Goal: Task Accomplishment & Management: Use online tool/utility

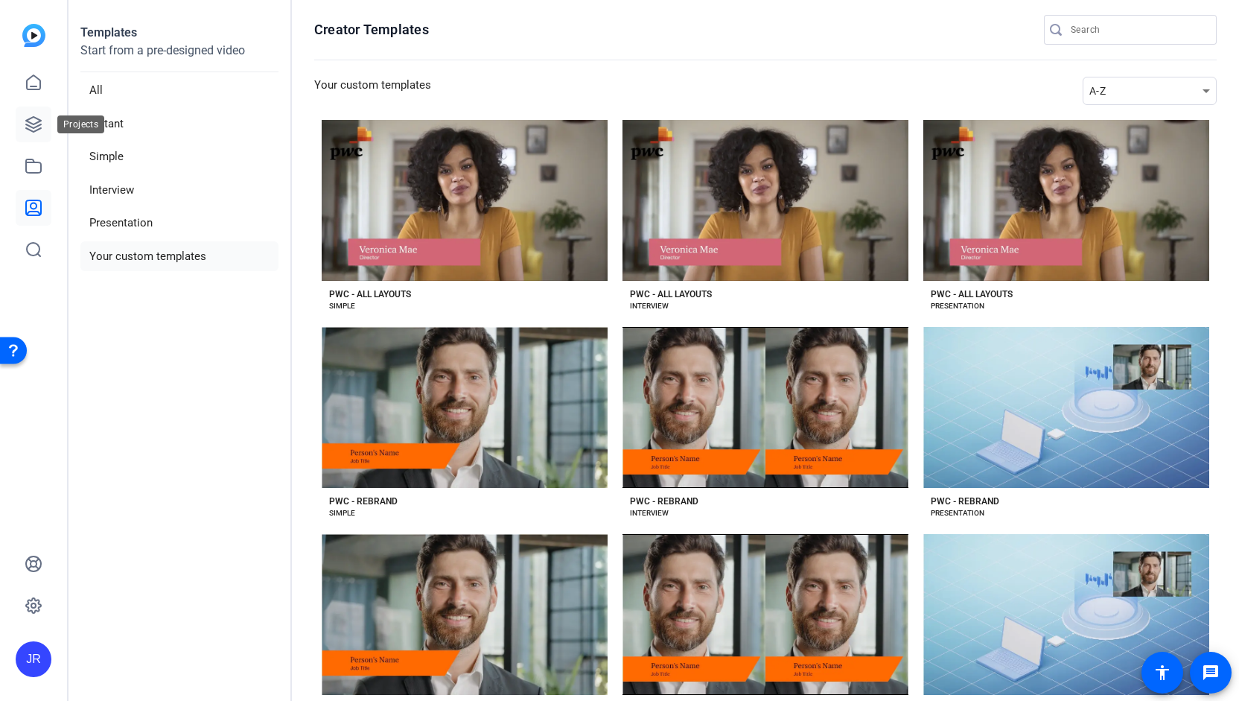
click at [28, 127] on icon at bounding box center [34, 124] width 18 height 18
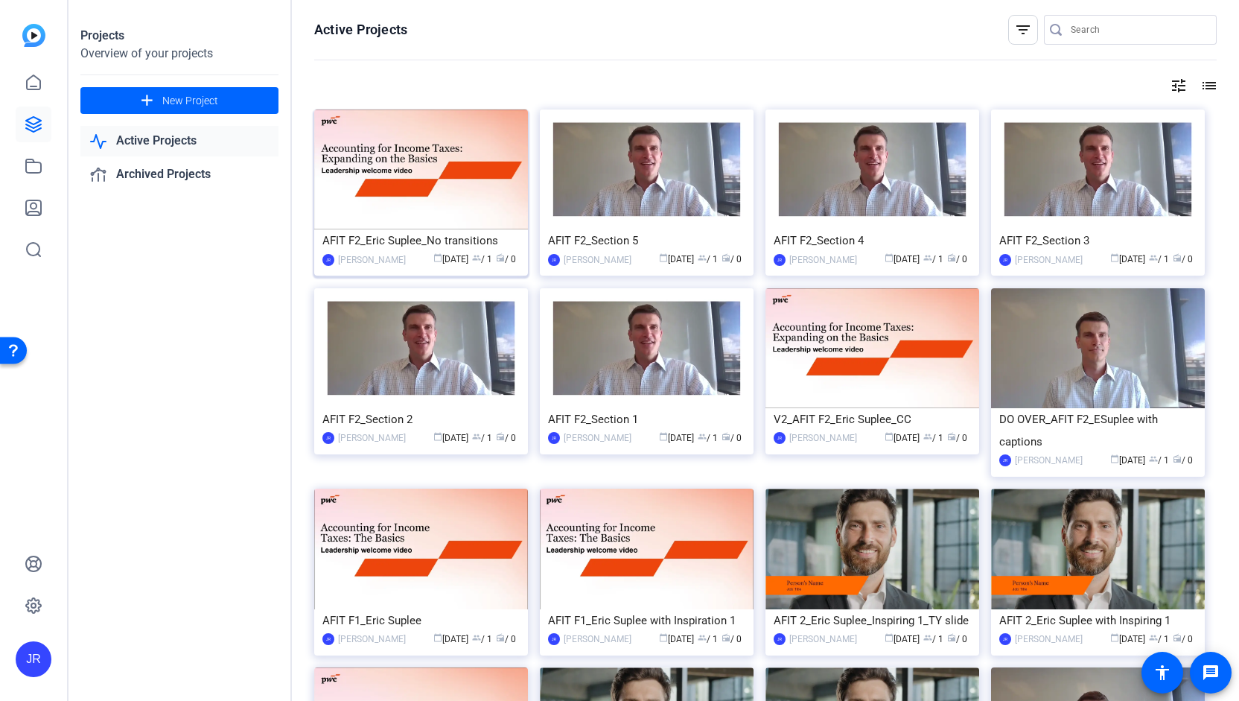
click at [404, 235] on div "AFIT F2_Eric Suplee_No transitions" at bounding box center [420, 240] width 197 height 22
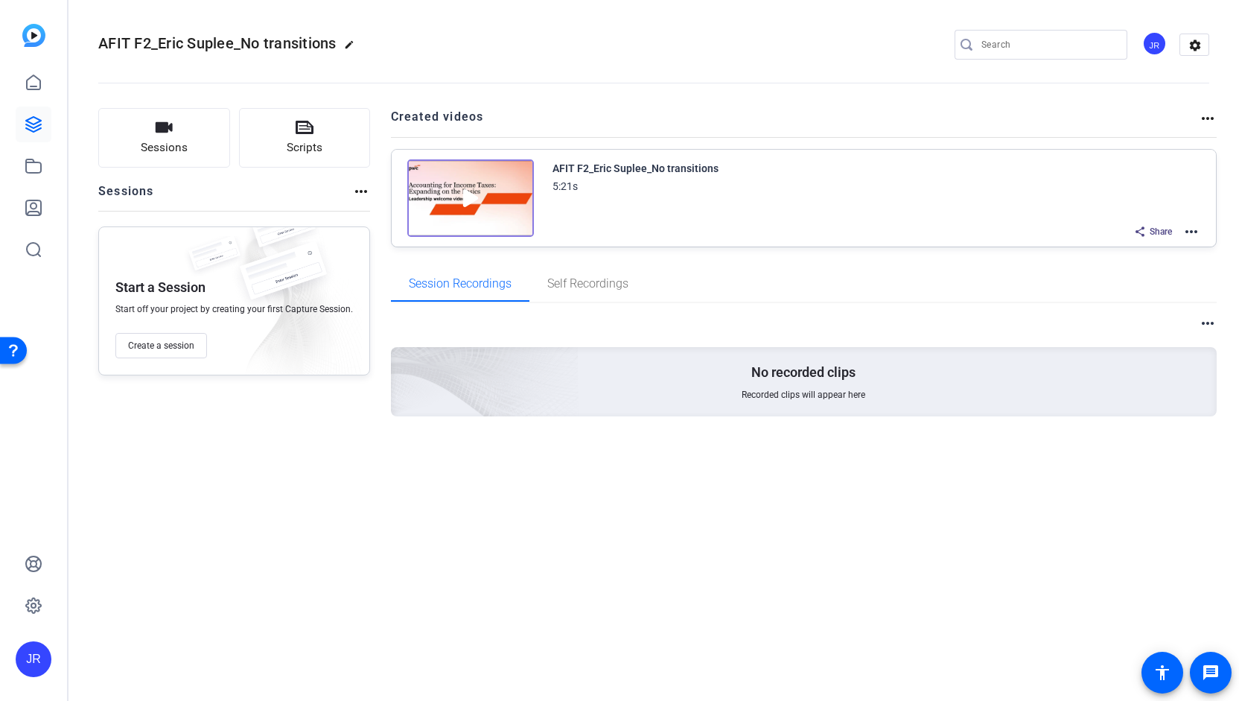
click at [1192, 228] on mat-icon "more_horiz" at bounding box center [1192, 232] width 18 height 18
click at [1134, 269] on span "Duplicate here" at bounding box center [1138, 267] width 104 height 18
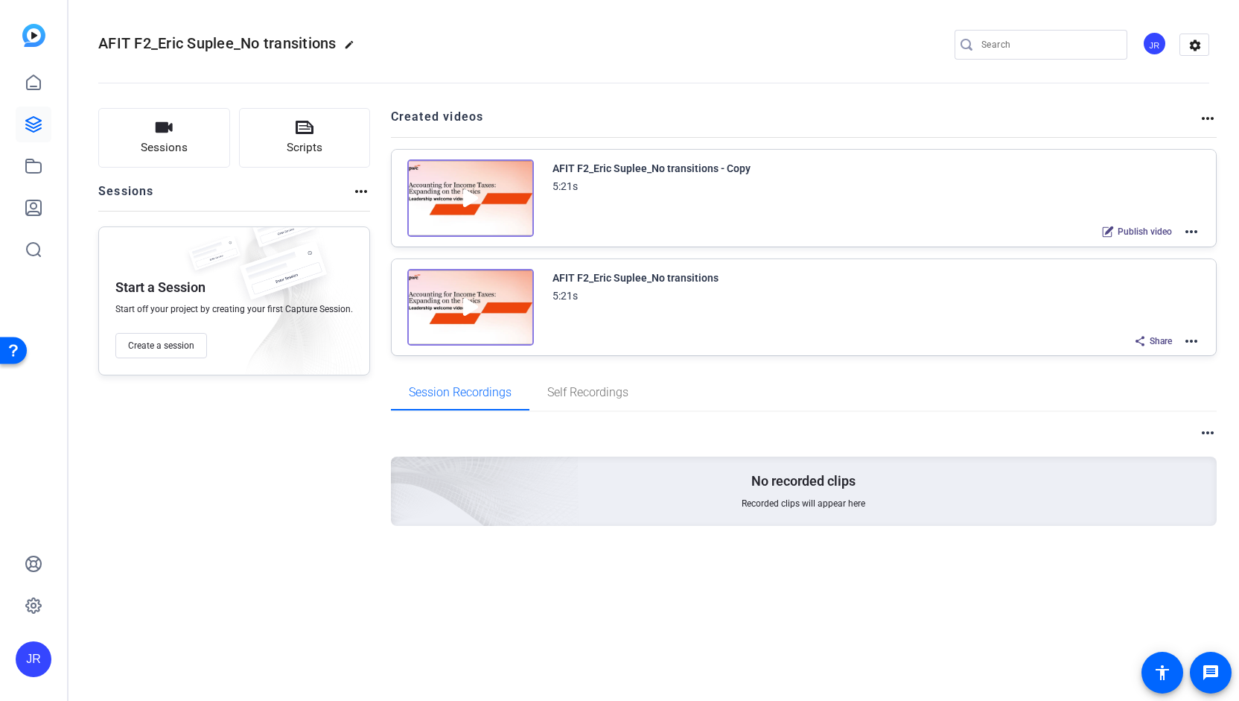
click at [1189, 227] on mat-icon "more_horiz" at bounding box center [1192, 232] width 18 height 18
click at [1145, 253] on span "Edit in Creator" at bounding box center [1138, 249] width 104 height 18
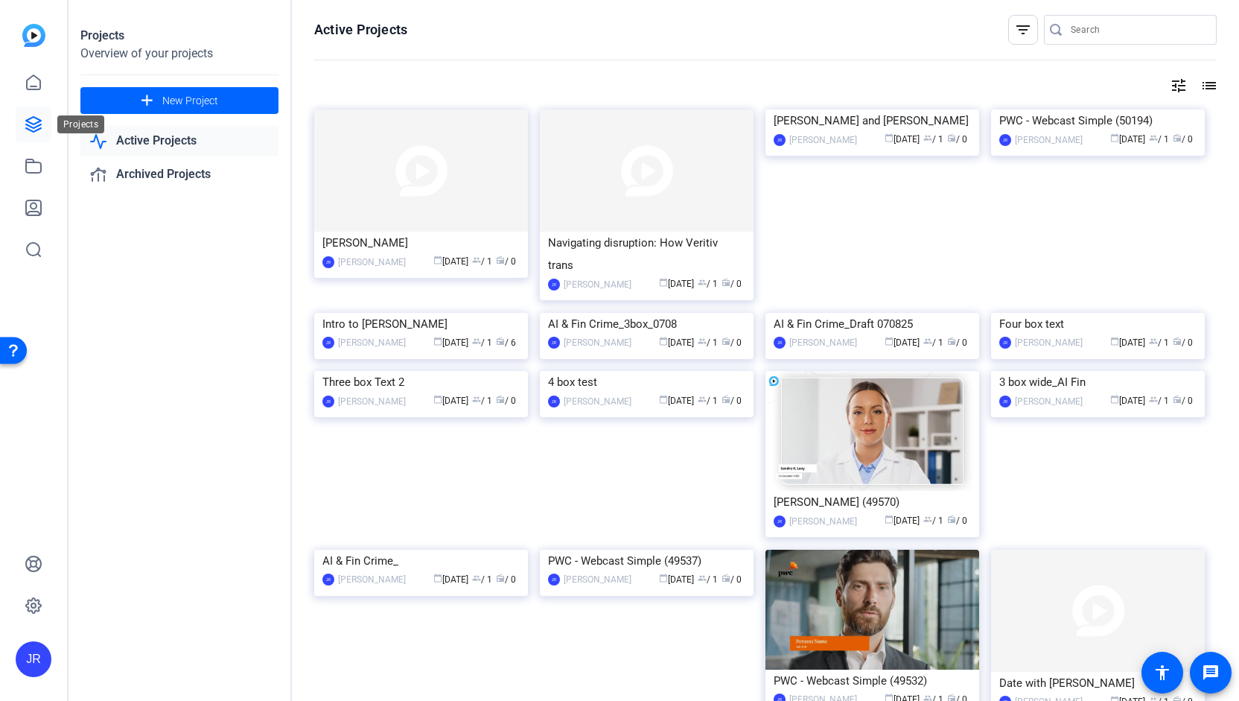
click at [33, 130] on icon at bounding box center [34, 124] width 18 height 18
click at [155, 139] on link "Active Projects" at bounding box center [179, 141] width 198 height 31
click at [42, 165] on icon at bounding box center [34, 166] width 18 height 18
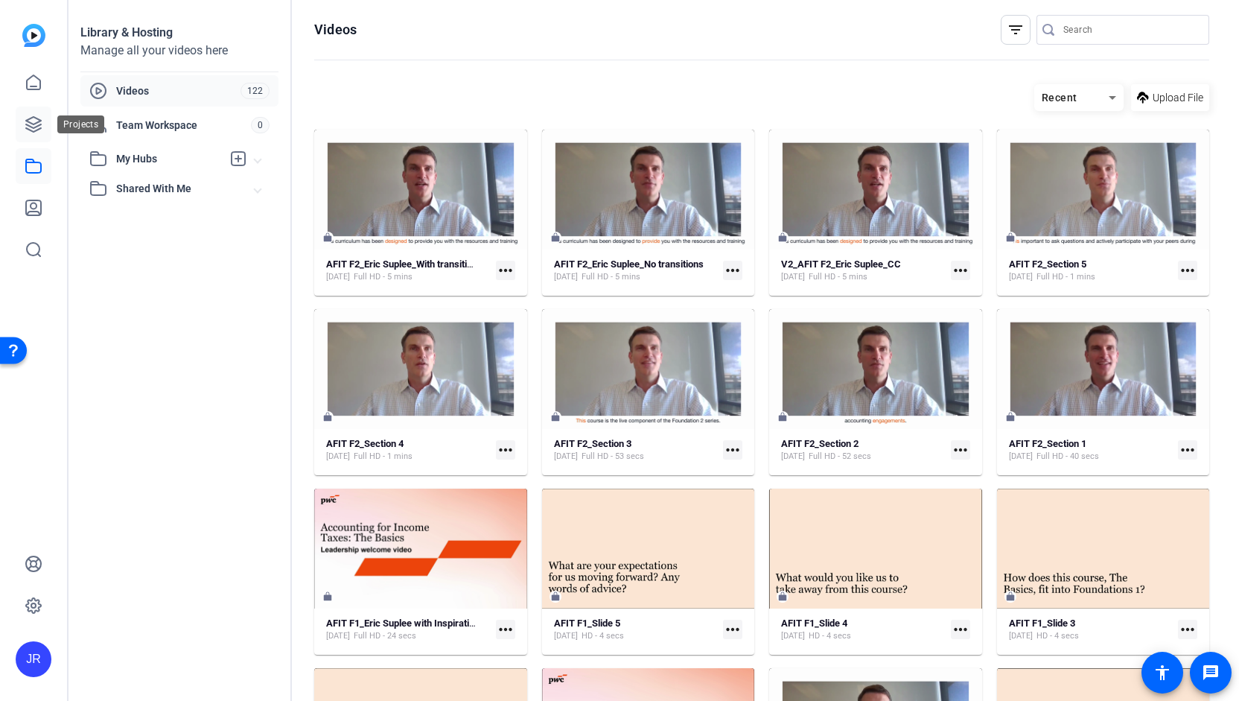
click at [33, 124] on icon at bounding box center [33, 124] width 15 height 15
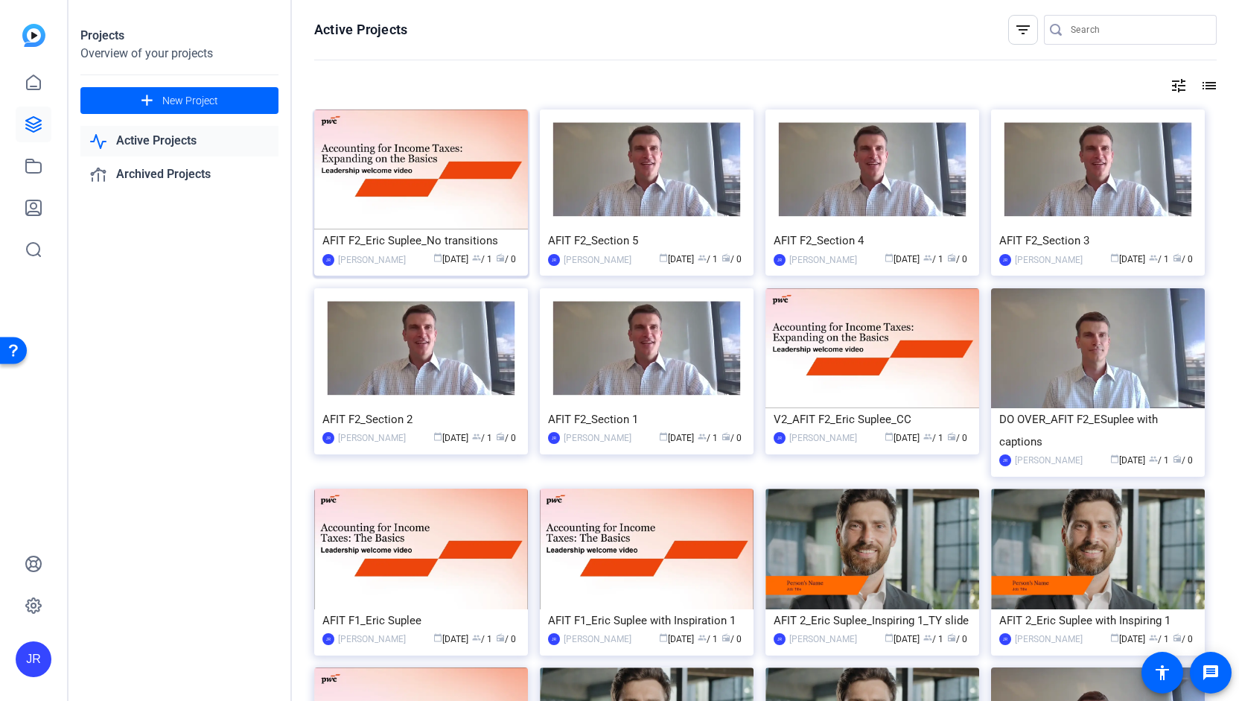
click at [483, 244] on div "AFIT F2_Eric Suplee_No transitions" at bounding box center [420, 240] width 197 height 22
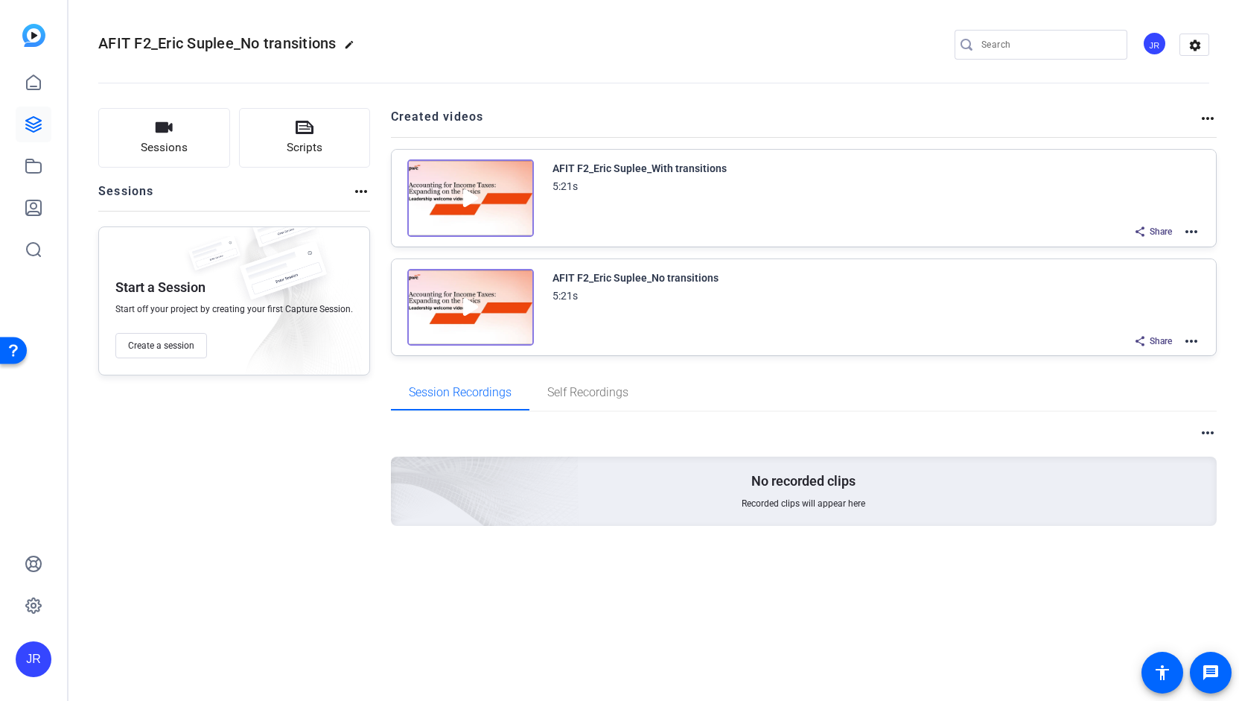
click at [1199, 232] on mat-icon "more_horiz" at bounding box center [1192, 232] width 18 height 18
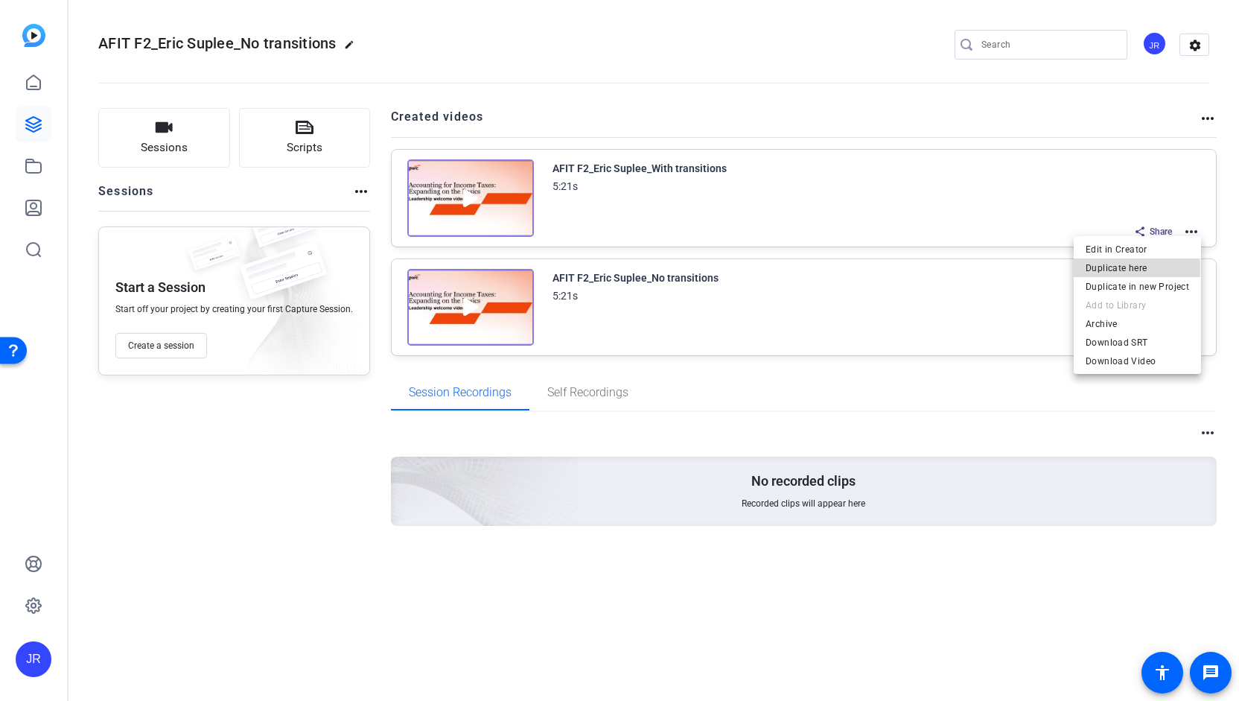
click at [1129, 267] on span "Duplicate here" at bounding box center [1138, 267] width 104 height 18
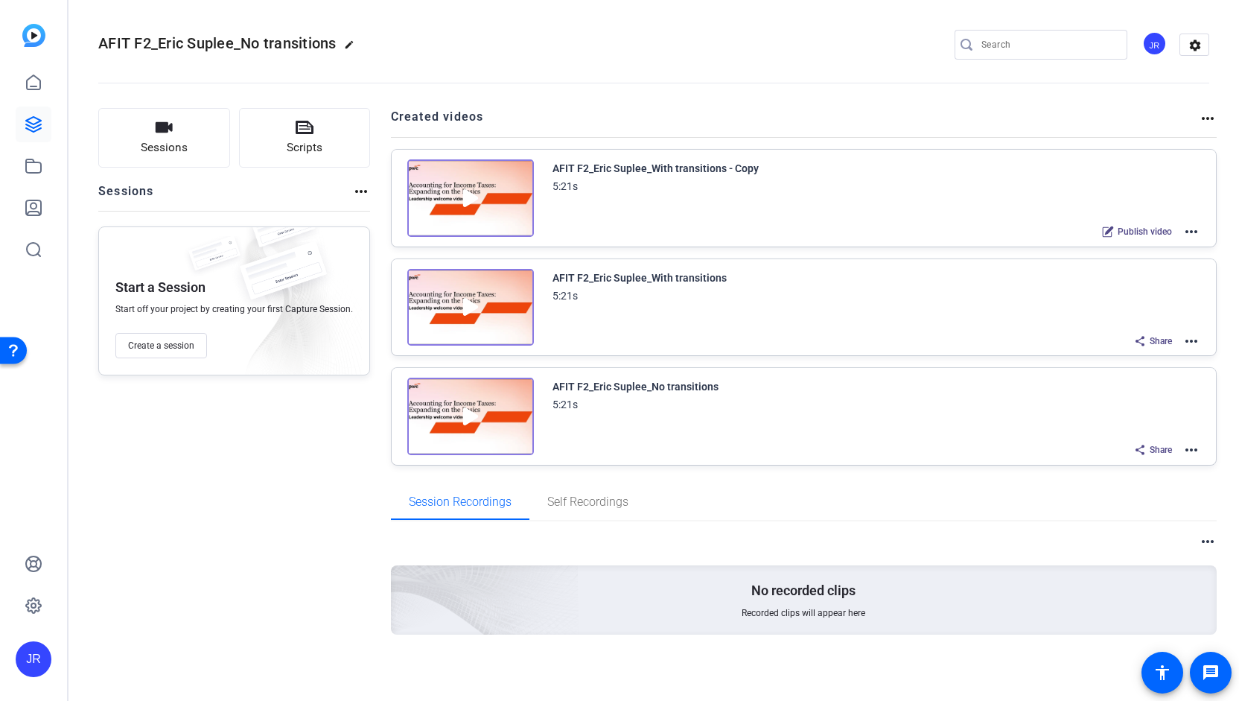
click at [1196, 229] on mat-icon "more_horiz" at bounding box center [1192, 232] width 18 height 18
click at [1143, 247] on span "Edit in Creator" at bounding box center [1138, 249] width 104 height 18
